Goal: Task Accomplishment & Management: Manage account settings

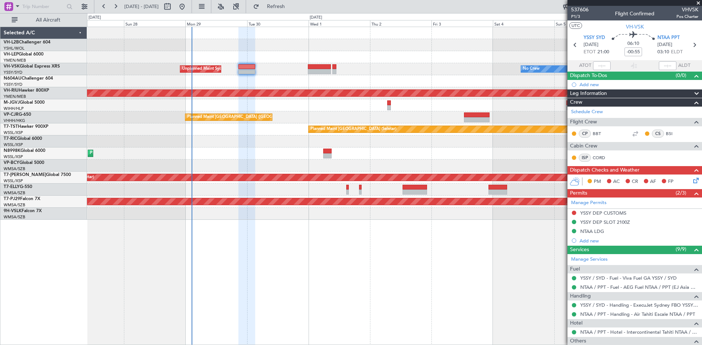
click at [301, 154] on div "No Crew Unplanned Maint Sydney ([PERSON_NAME] Intl) Planned Maint [GEOGRAPHIC_D…" at bounding box center [394, 123] width 614 height 193
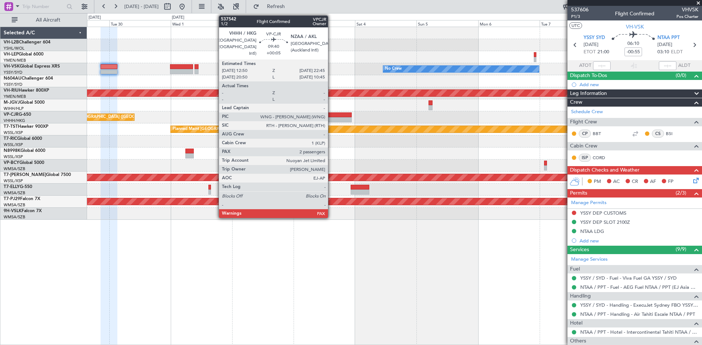
click at [331, 118] on div at bounding box center [339, 119] width 26 height 5
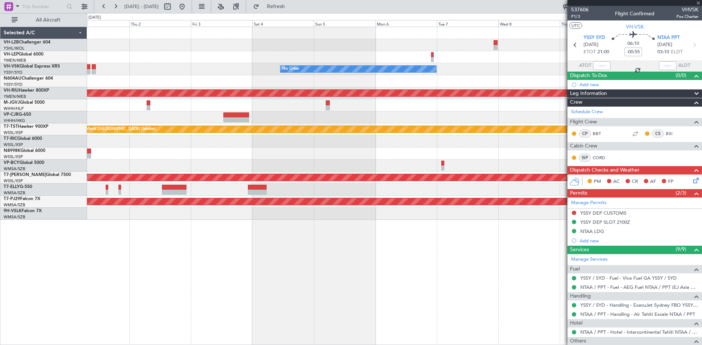
click at [304, 162] on div "No Crew Unplanned Maint Sydney ([PERSON_NAME] Intl) Planned Maint [GEOGRAPHIC_D…" at bounding box center [394, 123] width 614 height 193
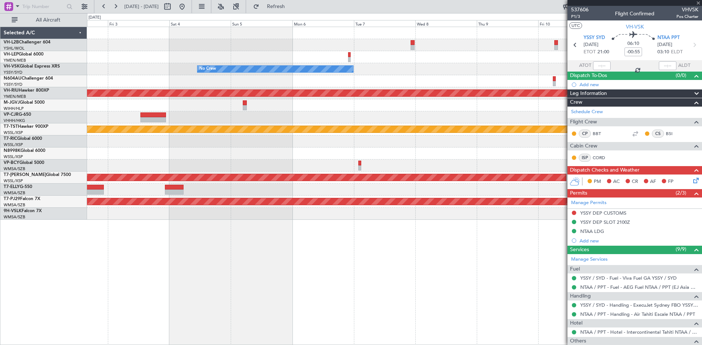
type input "+00:05"
type input "2"
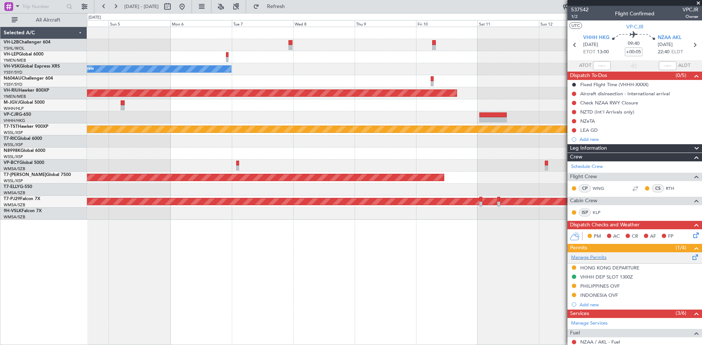
scroll to position [127, 0]
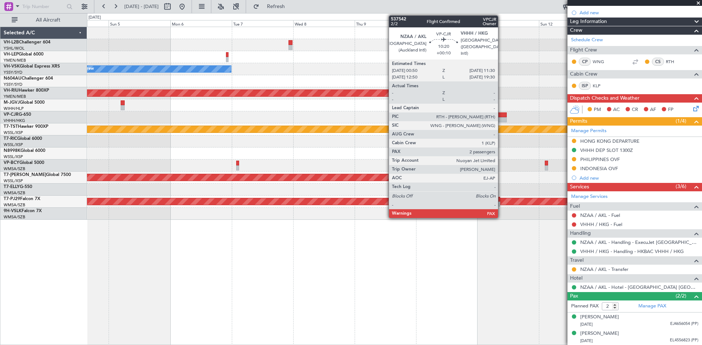
click at [501, 118] on div at bounding box center [492, 119] width 27 height 5
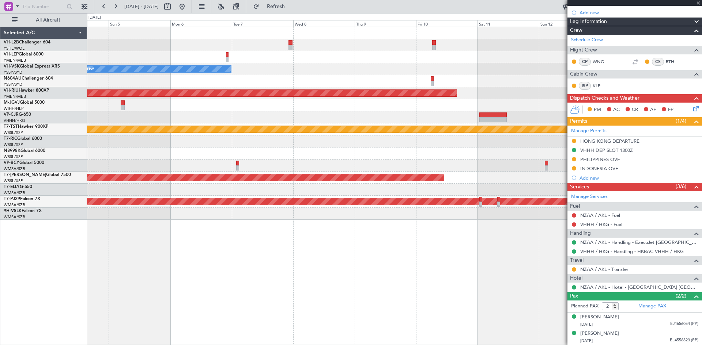
type input "+00:10"
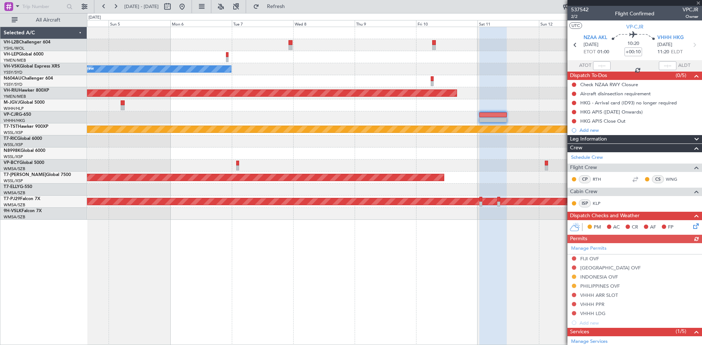
scroll to position [127, 0]
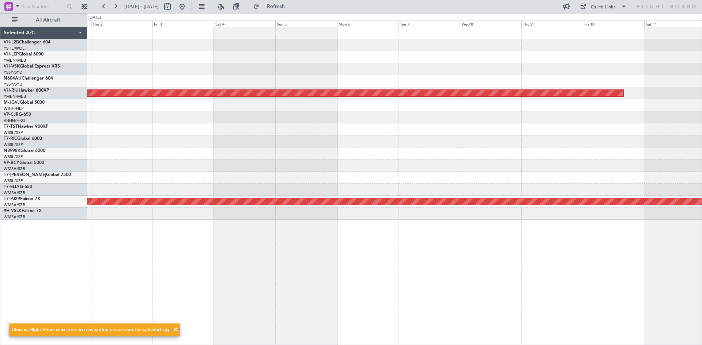
click at [337, 151] on div "Planned Maint [GEOGRAPHIC_DATA] ([GEOGRAPHIC_DATA]) Planned Maint [GEOGRAPHIC_D…" at bounding box center [394, 123] width 614 height 193
click at [188, 9] on button at bounding box center [182, 7] width 12 height 12
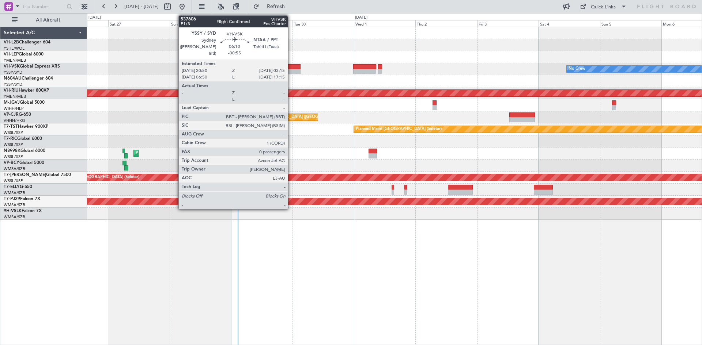
click at [291, 68] on div at bounding box center [292, 66] width 16 height 5
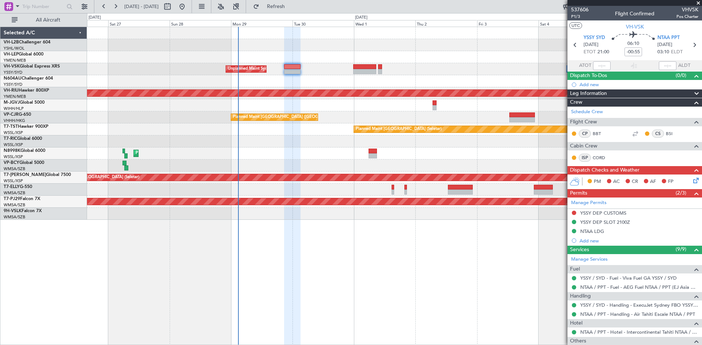
scroll to position [57, 0]
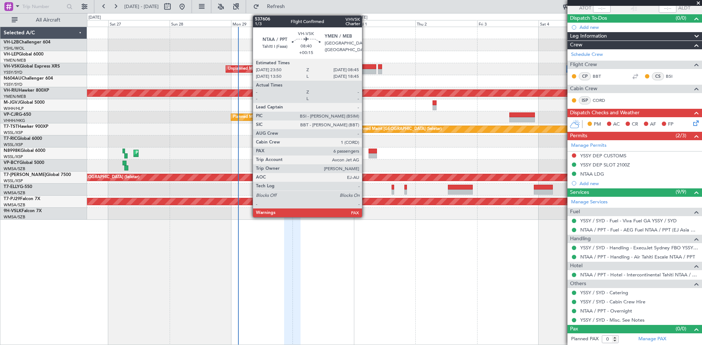
click at [365, 67] on div at bounding box center [364, 66] width 23 height 5
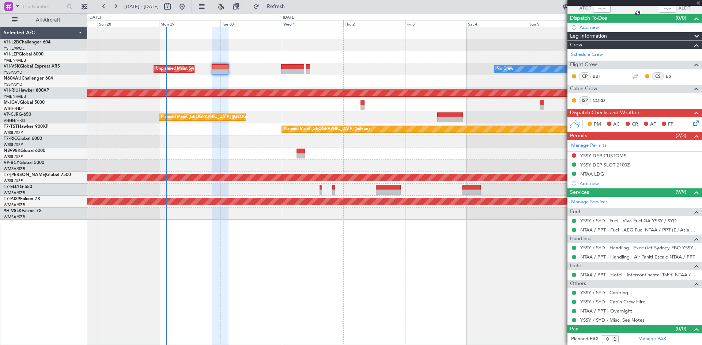
click at [454, 252] on div "No Crew Unplanned Maint Sydney ([PERSON_NAME] Intl) Planned Maint [GEOGRAPHIC_D…" at bounding box center [394, 186] width 615 height 319
type input "+00:15"
type input "6"
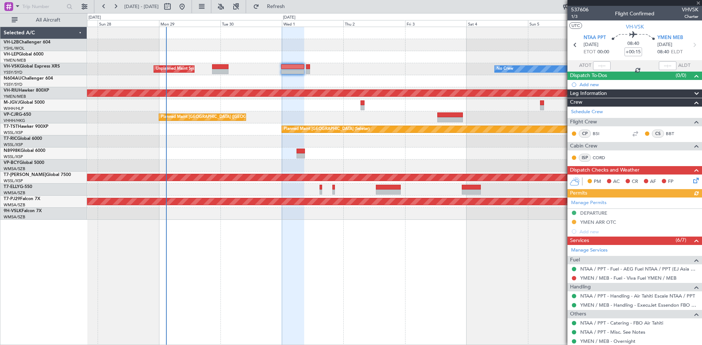
scroll to position [120, 0]
